Goal: Transaction & Acquisition: Subscribe to service/newsletter

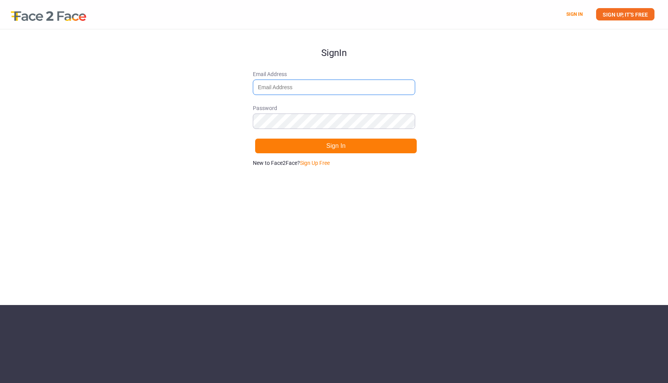
click at [321, 91] on input "Email Address" at bounding box center [334, 87] width 162 height 15
click at [318, 161] on link "Sign Up Free" at bounding box center [315, 163] width 30 height 6
click at [309, 90] on input "Email Address" at bounding box center [334, 87] width 162 height 15
type input "ishitsingh2001@gmail.com"
click at [340, 148] on button "Sign Up" at bounding box center [336, 145] width 162 height 15
